Goal: Check status: Check status

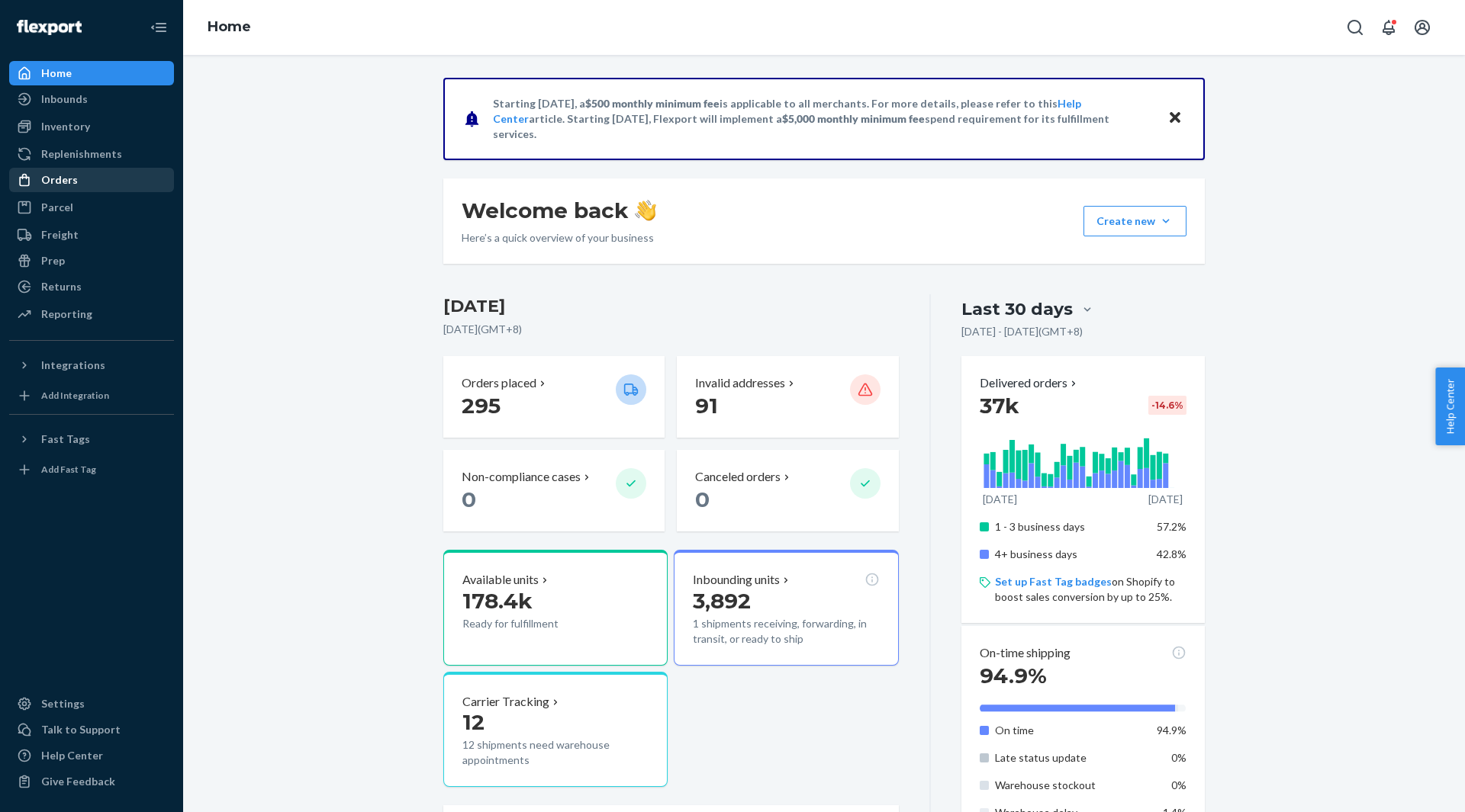
click at [50, 190] on div "Orders" at bounding box center [91, 180] width 161 height 21
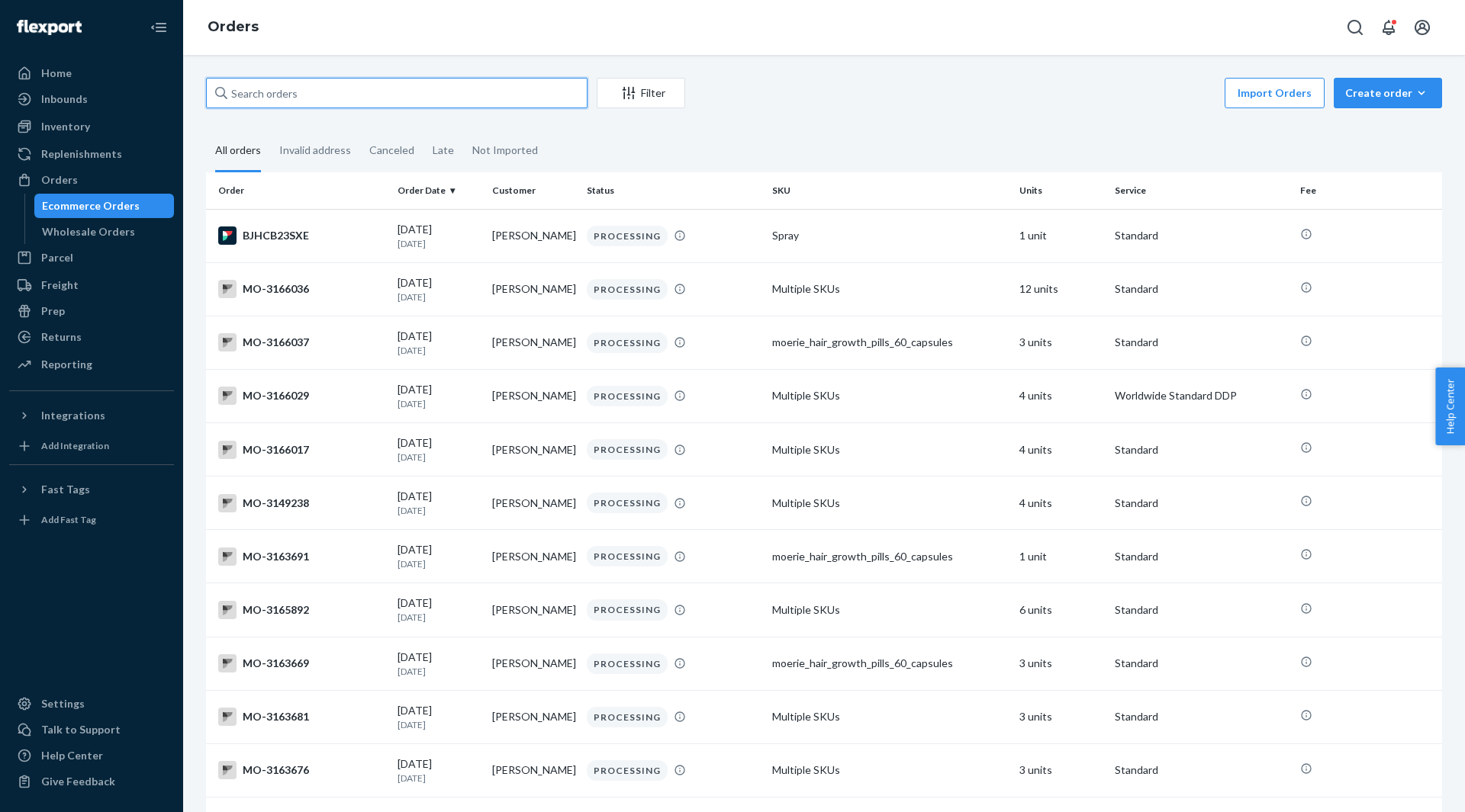
click at [461, 96] on input "text" at bounding box center [397, 93] width 382 height 31
paste input "[PERSON_NAME][EMAIL_ADDRESS][DOMAIN_NAME]"
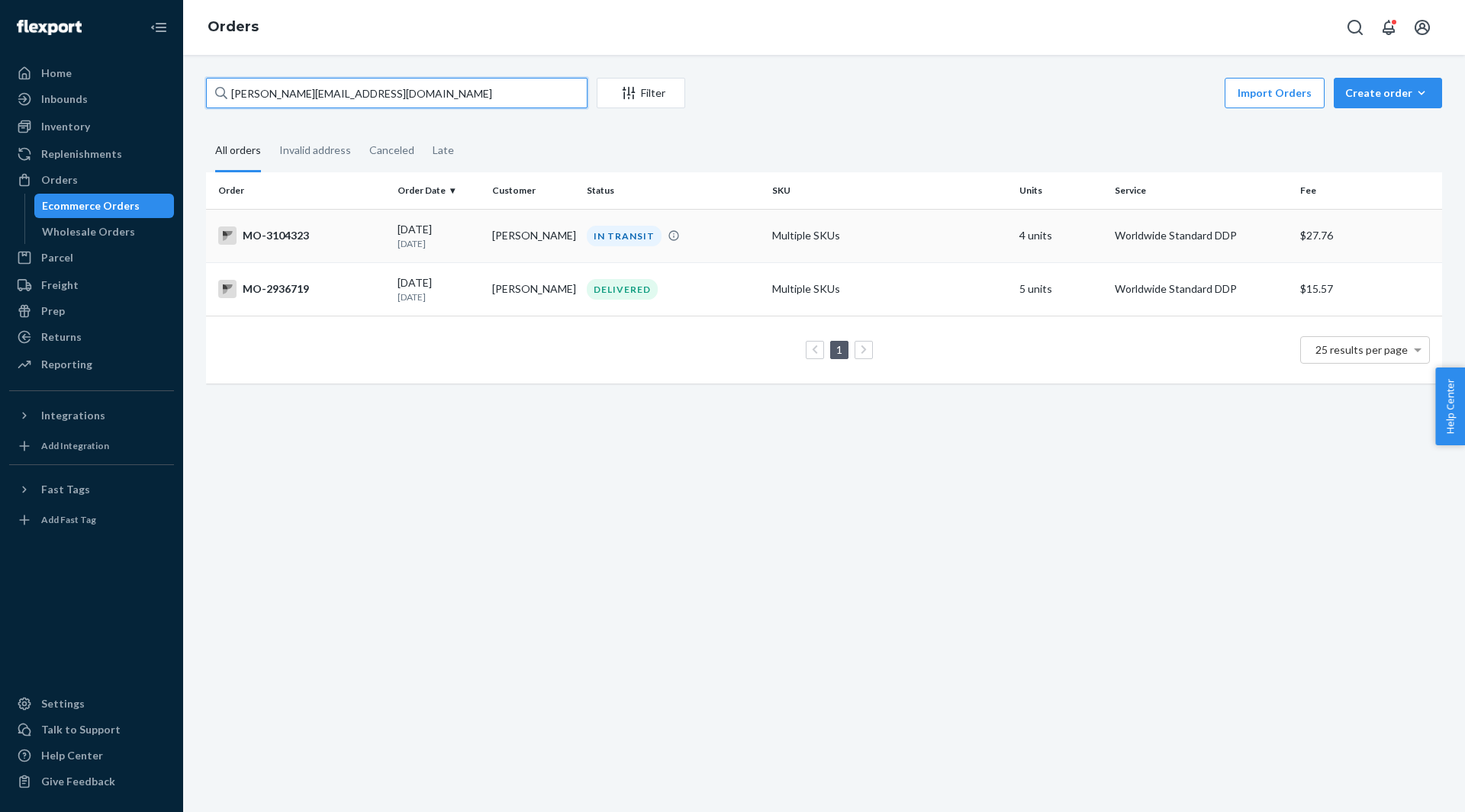
type input "[PERSON_NAME][EMAIL_ADDRESS][DOMAIN_NAME]"
click at [766, 233] on td "Multiple SKUs" at bounding box center [890, 235] width 247 height 53
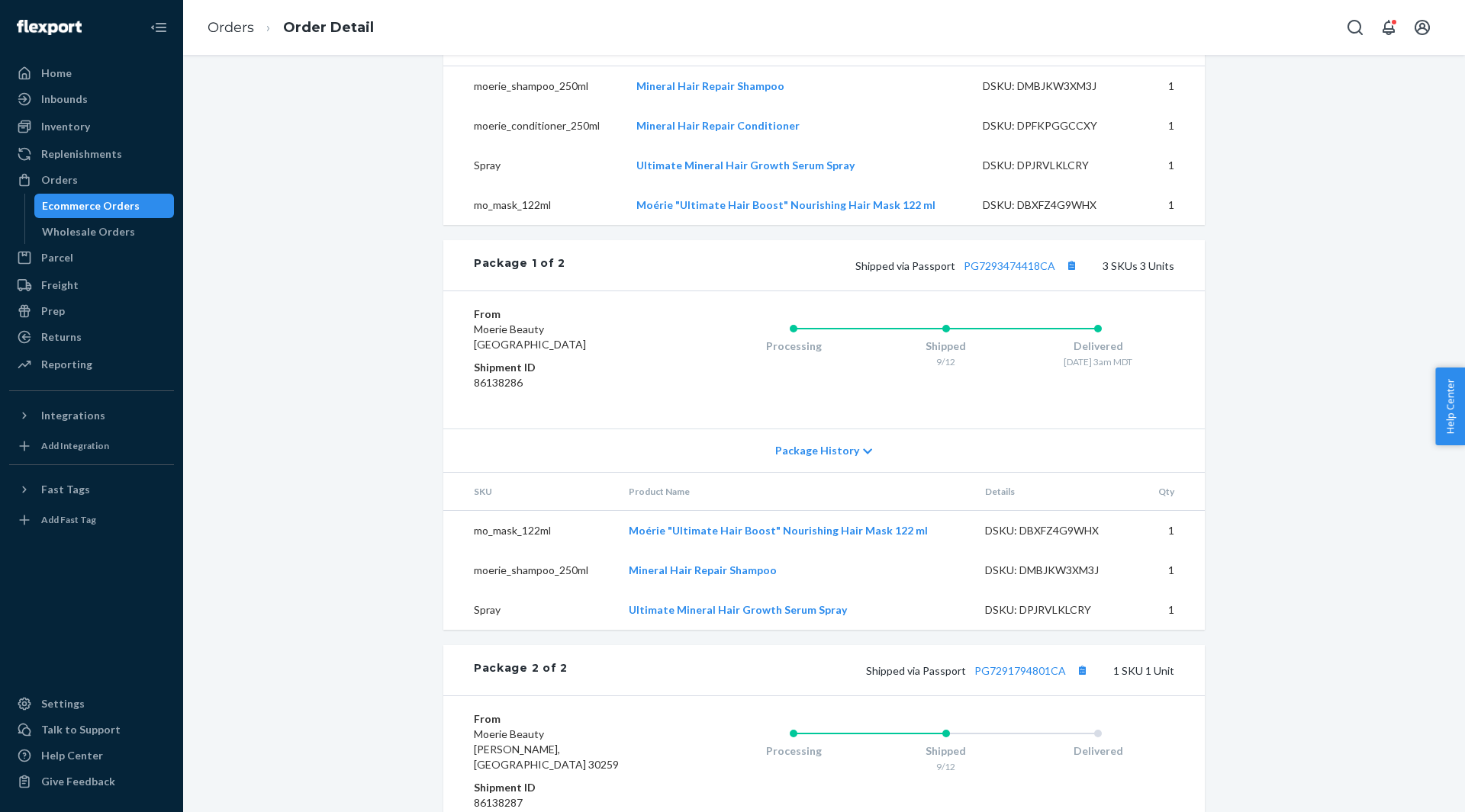
scroll to position [534, 0]
click at [995, 272] on div "Shipped via Passport PG7293474418CA 3 SKUs 3 Units" at bounding box center [869, 262] width 609 height 20
click at [1002, 269] on link "PG7293474418CA" at bounding box center [1009, 262] width 91 height 13
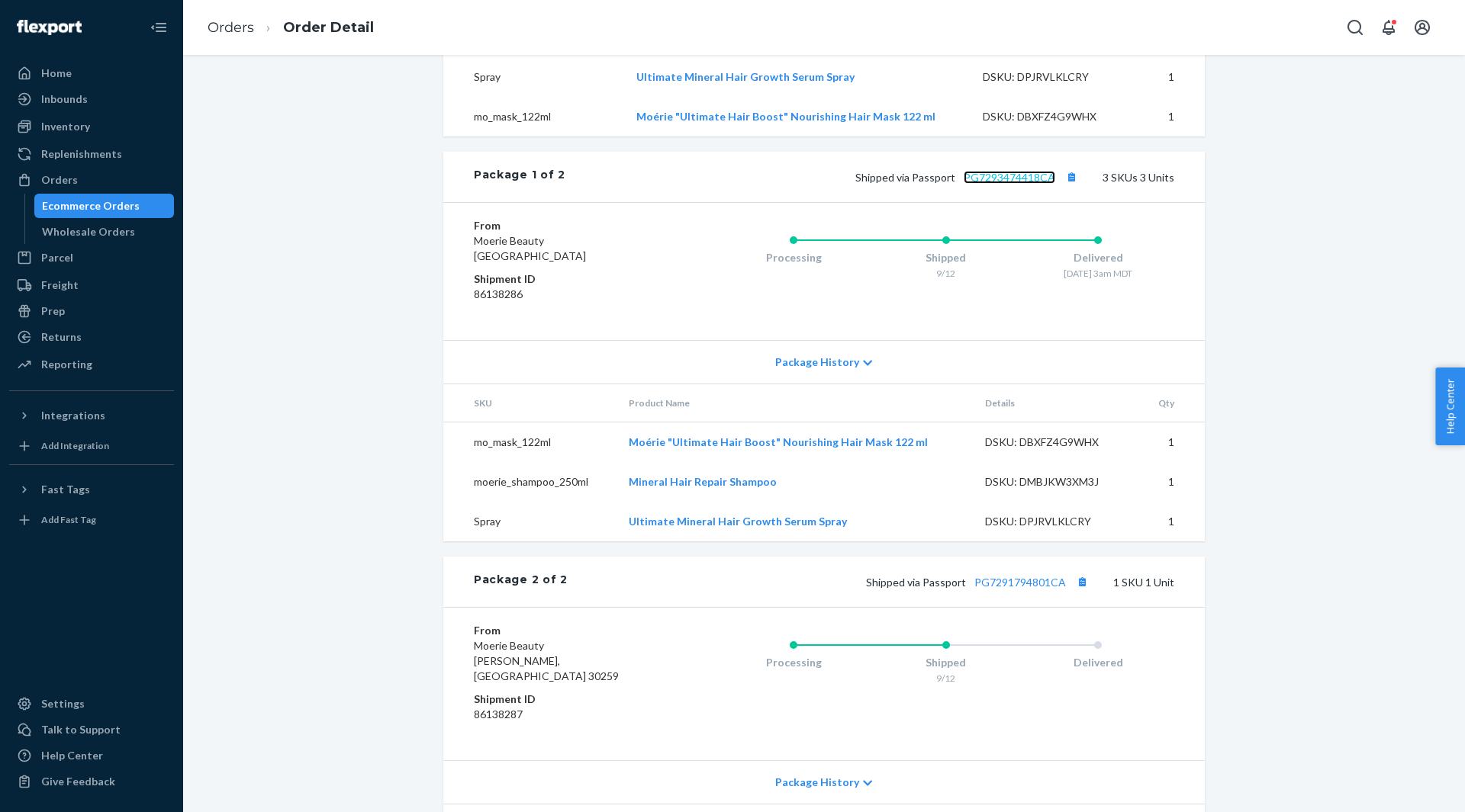
scroll to position [723, 0]
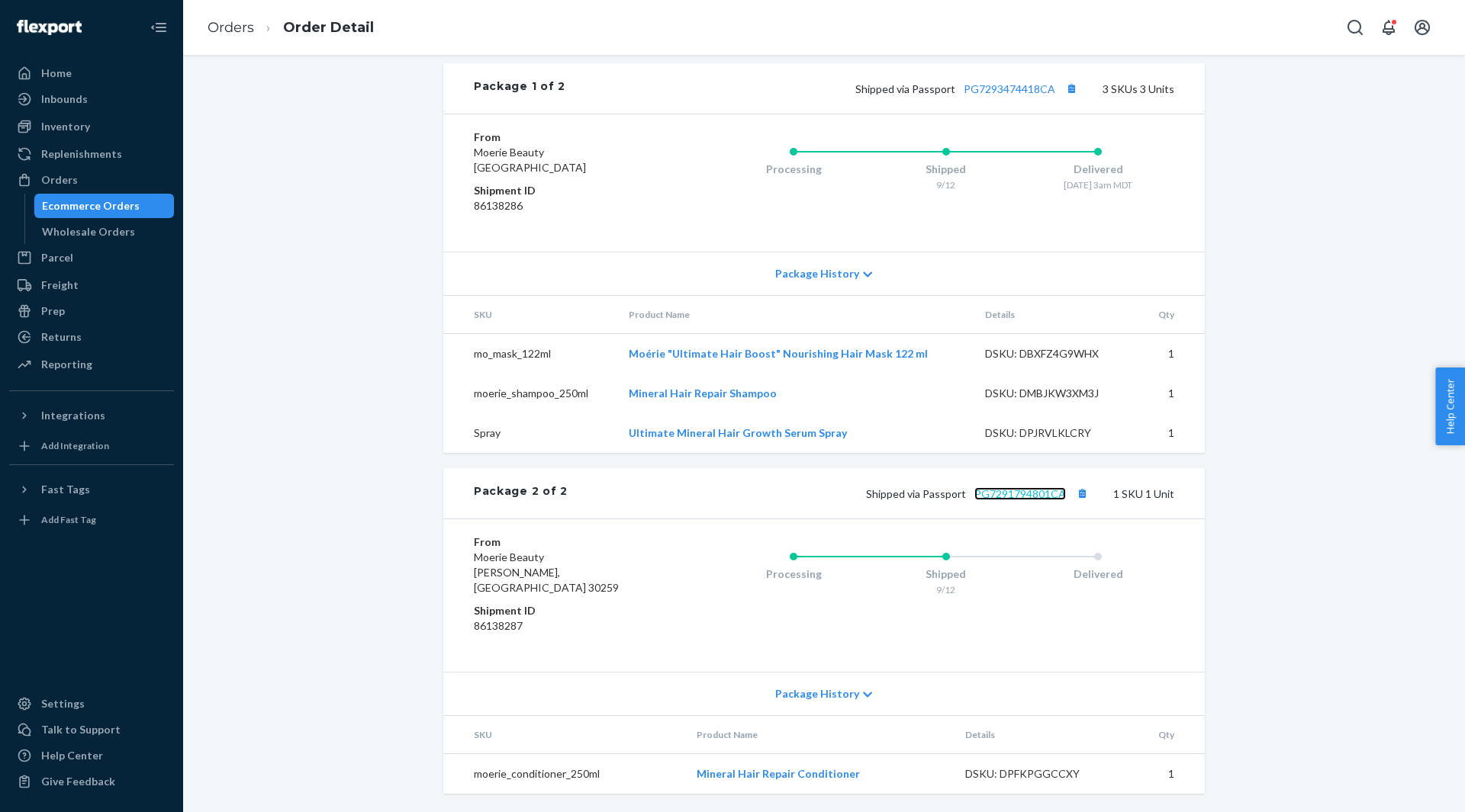
click at [1038, 500] on link "PG7291794801CA" at bounding box center [1019, 494] width 91 height 13
